Goal: Information Seeking & Learning: Learn about a topic

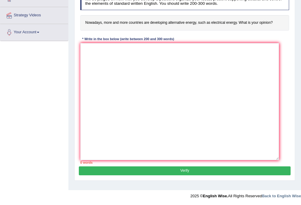
scroll to position [124, 0]
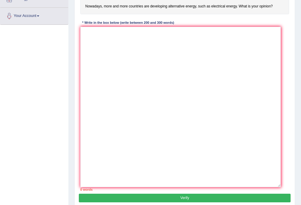
drag, startPoint x: 289, startPoint y: 90, endPoint x: 280, endPoint y: 202, distance: 112.3
click at [280, 202] on div "Practice Writing: Write Essay 20 Alternative Energy Instructions: You will have…" at bounding box center [184, 77] width 221 height 263
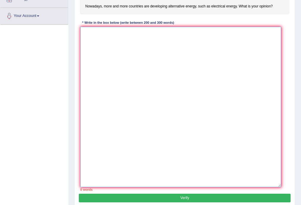
click at [87, 38] on textarea at bounding box center [180, 107] width 201 height 161
paste textarea "One of the most important trends [DATE] world is increase in how the most count…"
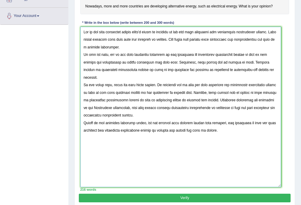
click at [159, 69] on textarea at bounding box center [180, 107] width 201 height 161
click at [151, 69] on textarea at bounding box center [180, 107] width 201 height 161
click at [152, 68] on textarea at bounding box center [180, 107] width 201 height 161
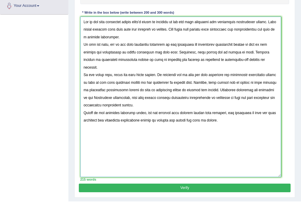
scroll to position [144, 0]
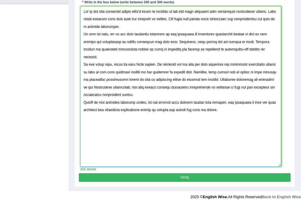
type textarea "One of the most important trends today's world is increase in how the most coun…"
click at [156, 179] on button "Verify" at bounding box center [185, 178] width 212 height 9
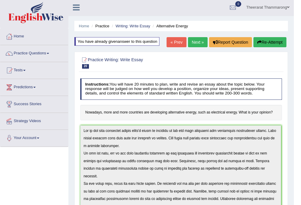
scroll to position [0, 0]
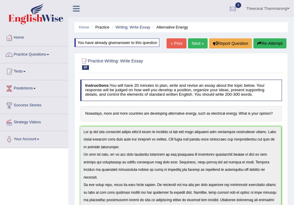
drag, startPoint x: 262, startPoint y: 38, endPoint x: 260, endPoint y: 42, distance: 4.7
click at [260, 42] on icon "button" at bounding box center [260, 43] width 4 height 4
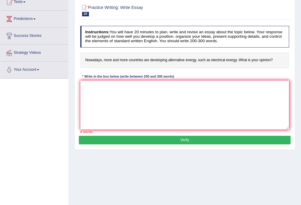
scroll to position [107, 0]
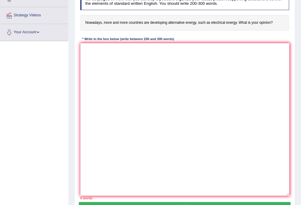
drag, startPoint x: 288, startPoint y: 90, endPoint x: 288, endPoint y: 194, distance: 103.9
click at [288, 194] on textarea at bounding box center [185, 119] width 210 height 153
paste textarea "One of the most important trends [DATE] world is increase in how the most count…"
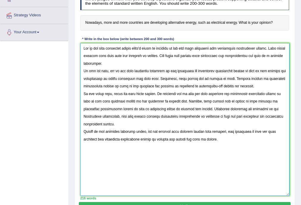
click at [87, 132] on textarea at bounding box center [185, 119] width 210 height 153
click at [133, 85] on textarea at bounding box center [185, 119] width 210 height 153
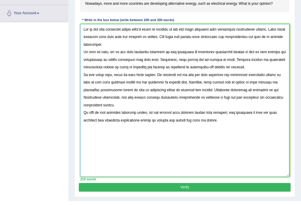
scroll to position [137, 0]
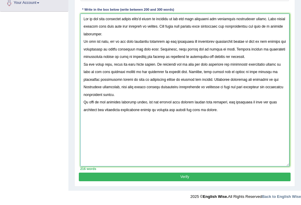
type textarea "One of the most important trends today's world is increase in how the most coun…"
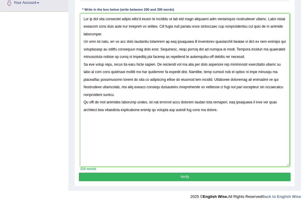
click at [173, 177] on button "Verify" at bounding box center [185, 177] width 212 height 9
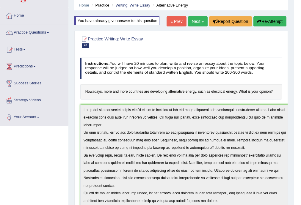
scroll to position [0, 0]
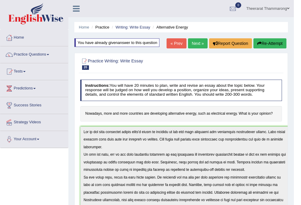
click at [197, 42] on link "Next »" at bounding box center [198, 43] width 20 height 10
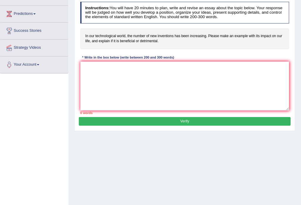
scroll to position [79, 0]
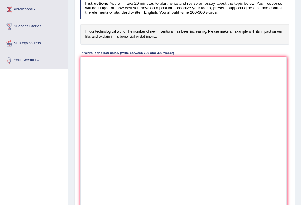
drag, startPoint x: 288, startPoint y: 105, endPoint x: 286, endPoint y: 207, distance: 102.5
click at [286, 126] on html "Toggle navigation Home Practice Questions Speaking Practice Read Aloud Repeat S…" at bounding box center [150, 23] width 301 height 205
click at [102, 71] on textarea at bounding box center [183, 132] width 207 height 151
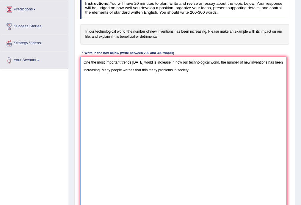
click at [148, 69] on textarea "One the most important trends today's world is increase in how our technologica…" at bounding box center [183, 132] width 207 height 151
click at [197, 69] on textarea "One the most important trends today's world is increase in how our technologica…" at bounding box center [183, 132] width 207 height 151
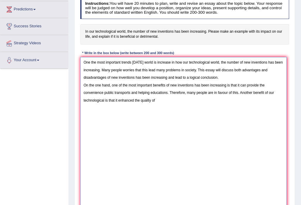
click at [167, 93] on textarea "One the most important trends today's world is increase in how our technologica…" at bounding box center [183, 132] width 207 height 151
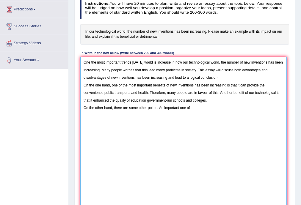
click at [276, 93] on textarea "One the most important trends today's world is increase in how our technologica…" at bounding box center [183, 132] width 207 height 151
click at [192, 106] on textarea "One the most important trends today's world is increase in how our technologica…" at bounding box center [183, 132] width 207 height 151
click at [275, 115] on textarea "One the most important trends today's world is increase in how our technologica…" at bounding box center [183, 132] width 207 height 151
click at [258, 105] on textarea "One the most important trends today's world is increase in how our technologica…" at bounding box center [183, 132] width 207 height 151
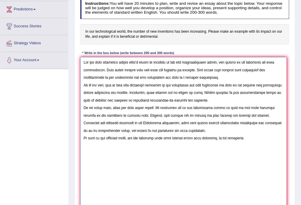
click at [217, 138] on textarea at bounding box center [183, 132] width 207 height 151
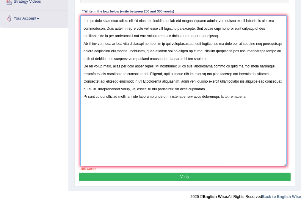
click at [225, 97] on textarea at bounding box center [183, 90] width 207 height 151
click at [245, 96] on textarea at bounding box center [183, 90] width 207 height 151
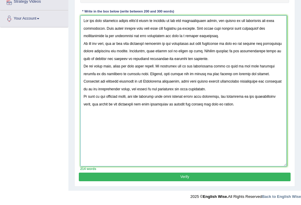
type textarea "One the most important trends today's world is increase in how our technologica…"
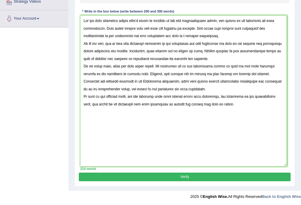
click at [148, 180] on button "Verify" at bounding box center [185, 177] width 212 height 9
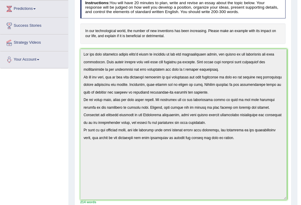
scroll to position [0, 0]
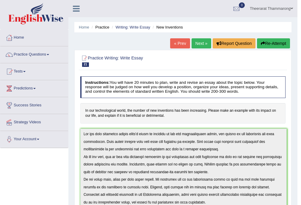
click at [80, 0] on html "Toggle navigation Home Practice Questions Speaking Practice Read Aloud Repeat S…" at bounding box center [150, 102] width 301 height 205
click at [274, 45] on button "Re-Attempt" at bounding box center [273, 43] width 33 height 10
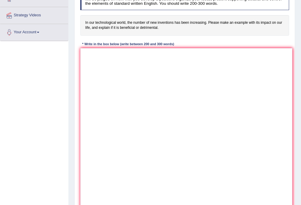
drag, startPoint x: 289, startPoint y: 96, endPoint x: 292, endPoint y: 213, distance: 117.1
click at [104, 60] on textarea at bounding box center [186, 131] width 212 height 166
paste textarea "One the most important trends today's world is increase in how our technologica…"
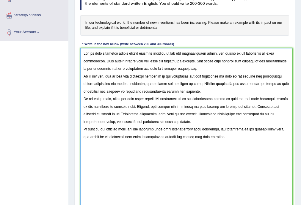
click at [186, 99] on textarea at bounding box center [186, 131] width 212 height 166
drag, startPoint x: 246, startPoint y: 99, endPoint x: 237, endPoint y: 100, distance: 9.3
click at [237, 100] on textarea at bounding box center [186, 131] width 212 height 166
drag, startPoint x: 249, startPoint y: 97, endPoint x: 235, endPoint y: 99, distance: 13.5
click at [235, 99] on textarea at bounding box center [186, 131] width 212 height 166
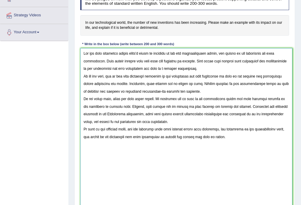
click at [217, 99] on textarea at bounding box center [186, 131] width 212 height 166
click at [204, 115] on textarea at bounding box center [186, 131] width 212 height 166
click at [228, 114] on textarea at bounding box center [186, 131] width 212 height 166
click at [225, 113] on textarea at bounding box center [186, 131] width 212 height 166
click at [107, 114] on textarea at bounding box center [186, 131] width 212 height 166
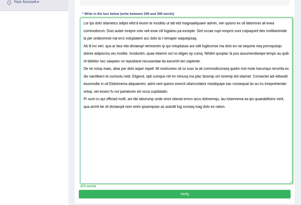
scroll to position [155, 0]
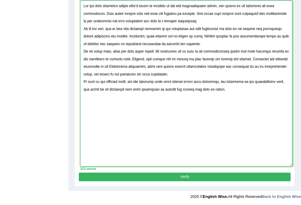
type textarea "One the most important trends today's world is increase in how our technologica…"
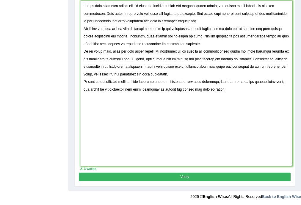
click at [204, 174] on button "Verify" at bounding box center [185, 177] width 212 height 9
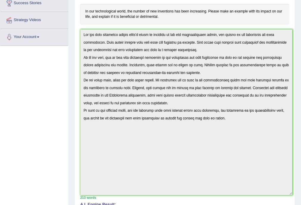
scroll to position [35, 0]
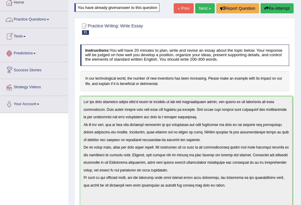
click at [36, 18] on link "Practice Questions" at bounding box center [34, 18] width 68 height 15
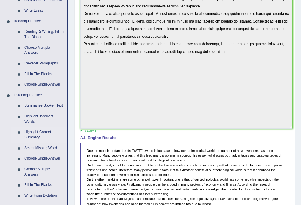
scroll to position [194, 0]
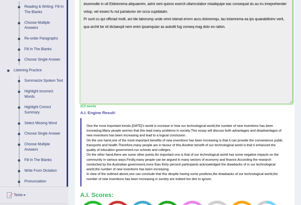
click at [36, 80] on link "Summarize Spoken Text" at bounding box center [44, 81] width 45 height 11
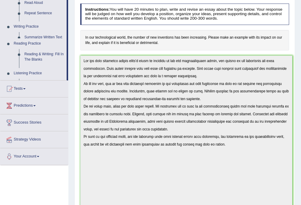
scroll to position [77, 0]
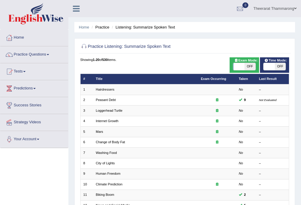
scroll to position [79, 0]
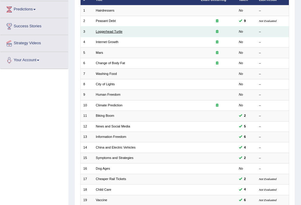
click at [111, 32] on link "Loggerhead Turtle" at bounding box center [109, 32] width 27 height 4
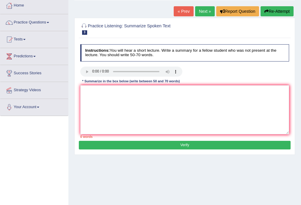
scroll to position [28, 0]
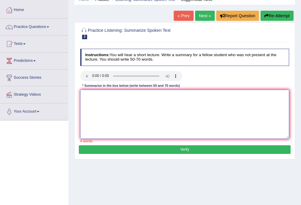
click at [96, 97] on textarea at bounding box center [184, 114] width 209 height 49
click at [103, 95] on textarea "The speaker briefs information about...Initially, the e" at bounding box center [184, 114] width 209 height 49
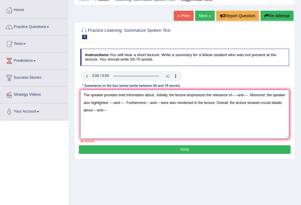
type textarea "The speaker provides brief information about...Initially, the lecture emphasize…"
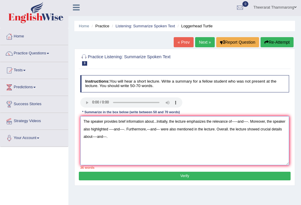
scroll to position [0, 0]
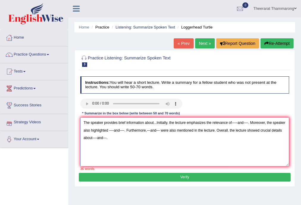
drag, startPoint x: 112, startPoint y: 143, endPoint x: 68, endPoint y: 100, distance: 60.6
click at [68, 100] on div "Home Practice Listening: Summarize Spoken Text Loggerhead Turtle « Prev Next » …" at bounding box center [184, 149] width 233 height 298
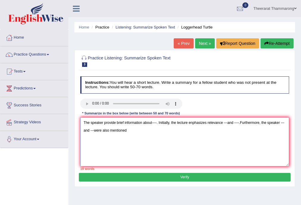
click at [240, 124] on textarea "The speaker provide brief information about----. Initially, the lecture enphasi…" at bounding box center [184, 142] width 209 height 49
click at [84, 130] on textarea "The speaker provide brief information about----. Initially, the lecture enphasi…" at bounding box center [184, 142] width 209 height 49
click at [119, 130] on textarea "The speaker provide brief information about----. Initially, the lecture enphasi…" at bounding box center [184, 142] width 209 height 49
click at [208, 133] on textarea "The speaker provide brief information about----. Initially, the lecture enphasi…" at bounding box center [184, 142] width 209 height 49
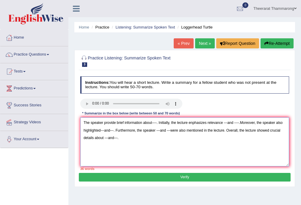
click at [240, 124] on textarea "The speaker provide brief information about----. Initially, the lecture enphasi…" at bounding box center [184, 142] width 209 height 49
click at [192, 123] on textarea "The speaker provide brief information about----. Initially, the lecture enphasi…" at bounding box center [184, 142] width 209 height 49
click at [208, 123] on textarea "The speaker provide brief information about----. Initially, the lecture emphasi…" at bounding box center [184, 142] width 209 height 49
click at [230, 121] on textarea "The speaker provide brief information about----. Initially, the lecture emphasi…" at bounding box center [184, 142] width 209 height 49
type textarea "The speaker provide brief information about----. Initially, the lecture emphasi…"
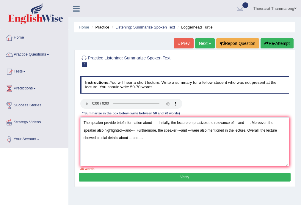
click at [279, 10] on link "Theerarat Thammarong" at bounding box center [275, 7] width 52 height 15
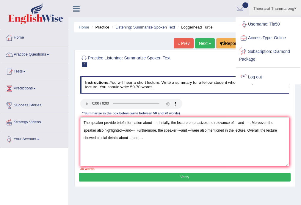
click at [231, 100] on div at bounding box center [185, 104] width 214 height 11
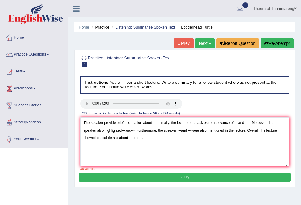
click at [281, 8] on link "Theerarat Thammarong" at bounding box center [275, 7] width 52 height 15
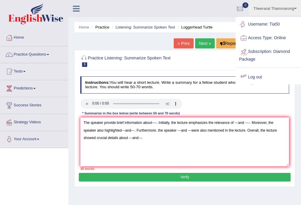
click at [261, 79] on link "Log out" at bounding box center [268, 78] width 64 height 14
